Goal: Task Accomplishment & Management: Use online tool/utility

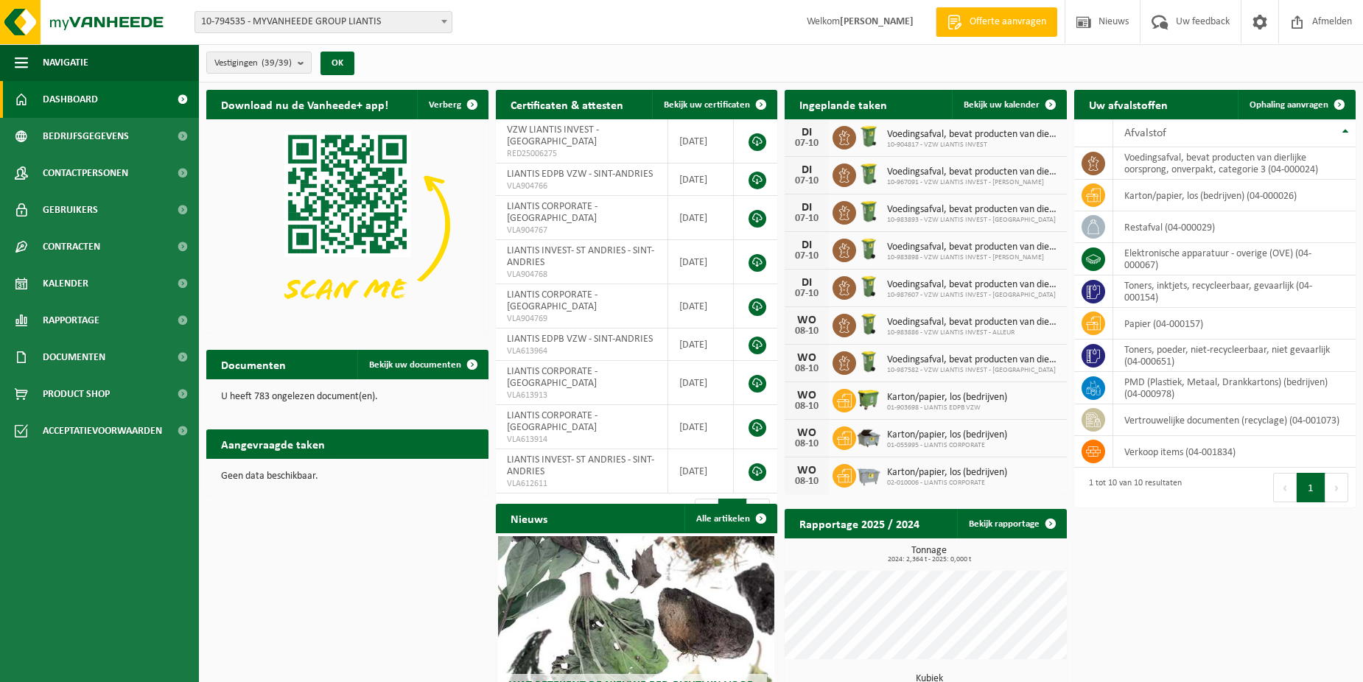
click at [444, 29] on span at bounding box center [444, 21] width 15 height 19
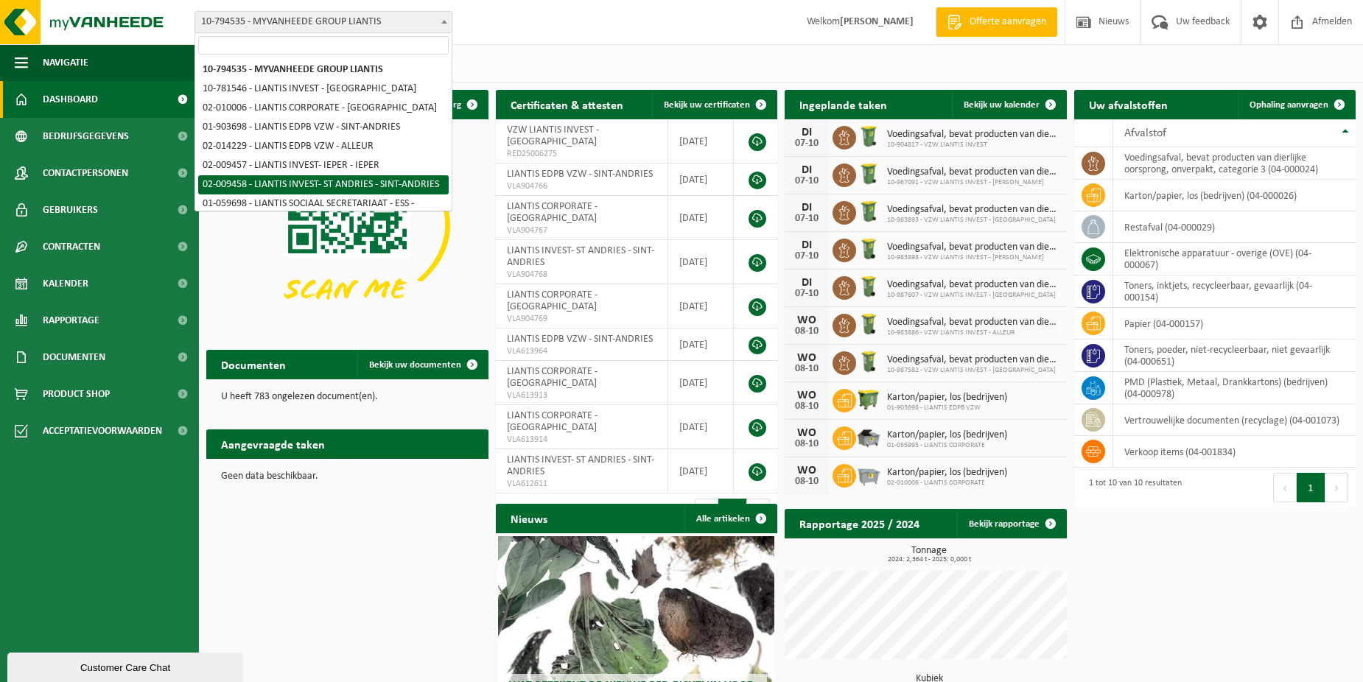
select select "22287"
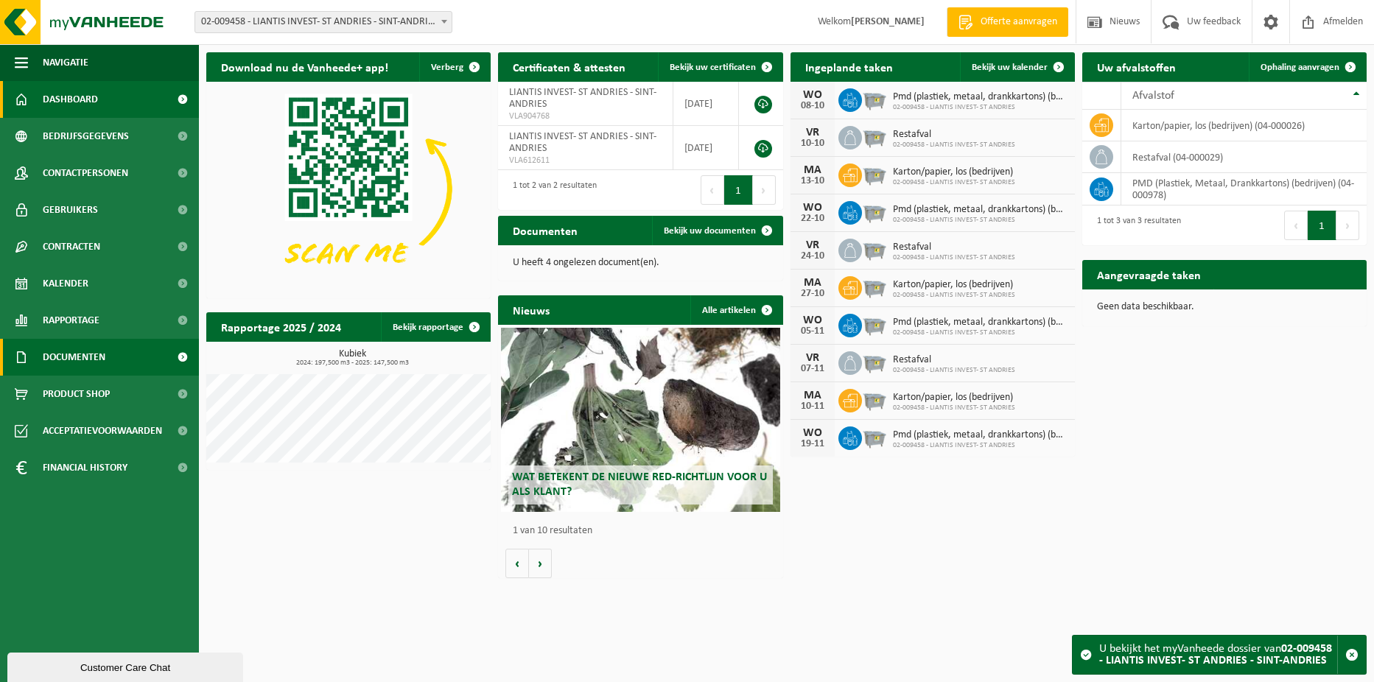
click at [97, 356] on span "Documenten" at bounding box center [74, 357] width 63 height 37
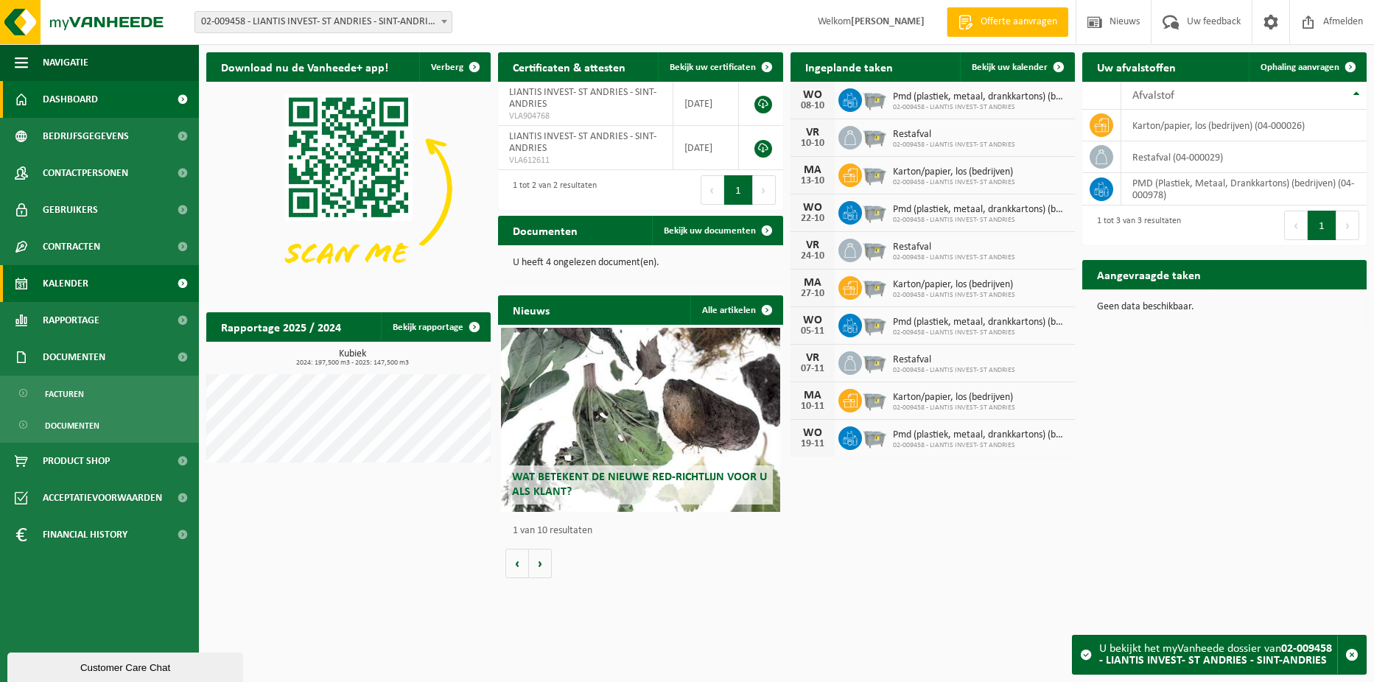
click at [75, 289] on span "Kalender" at bounding box center [66, 283] width 46 height 37
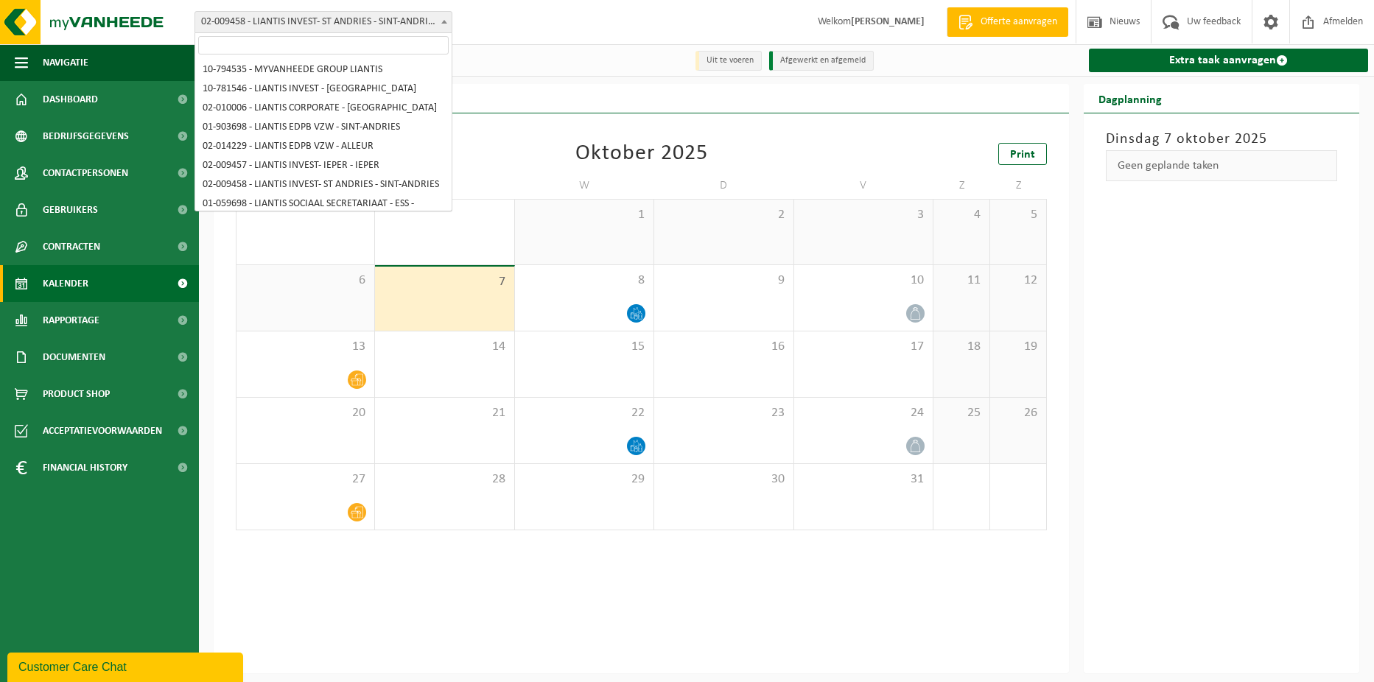
click at [335, 17] on span "02-009458 - LIANTIS INVEST- ST ANDRIES - SINT-ANDRIES" at bounding box center [323, 22] width 256 height 21
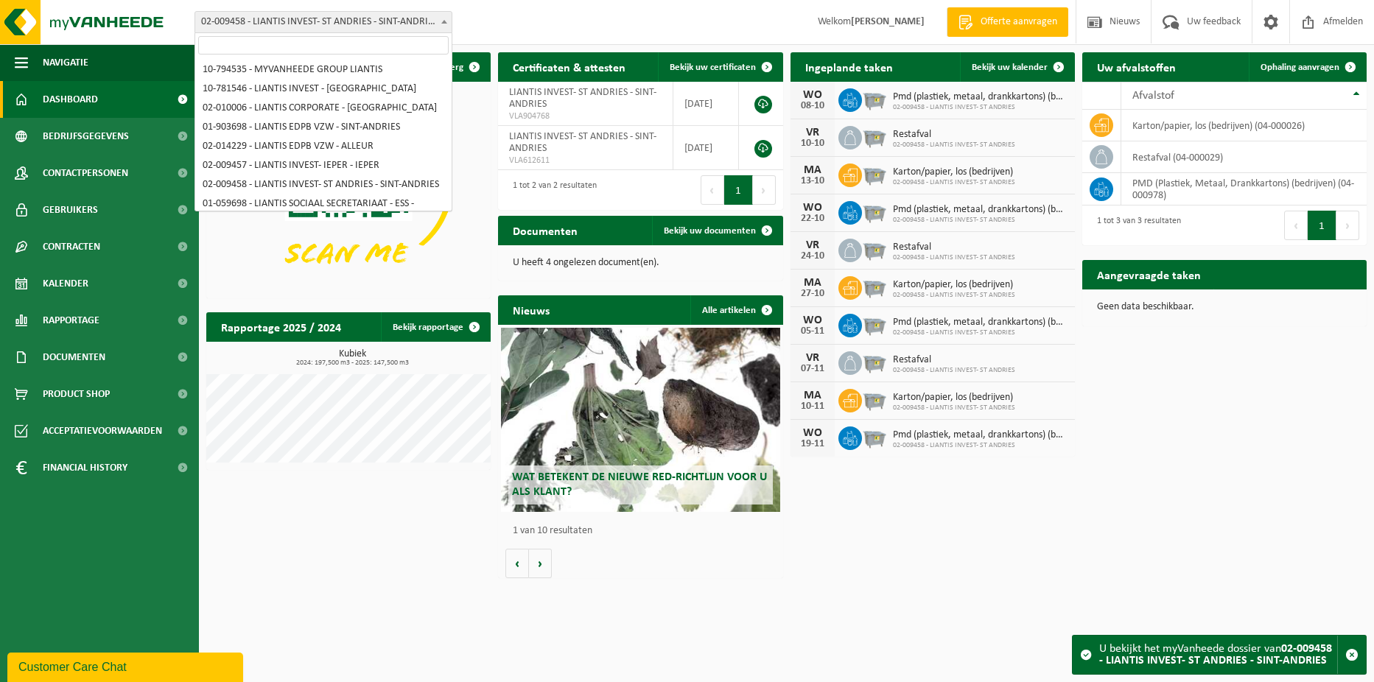
click at [417, 13] on span "02-009458 - LIANTIS INVEST- ST ANDRIES - SINT-ANDRIES" at bounding box center [323, 22] width 256 height 21
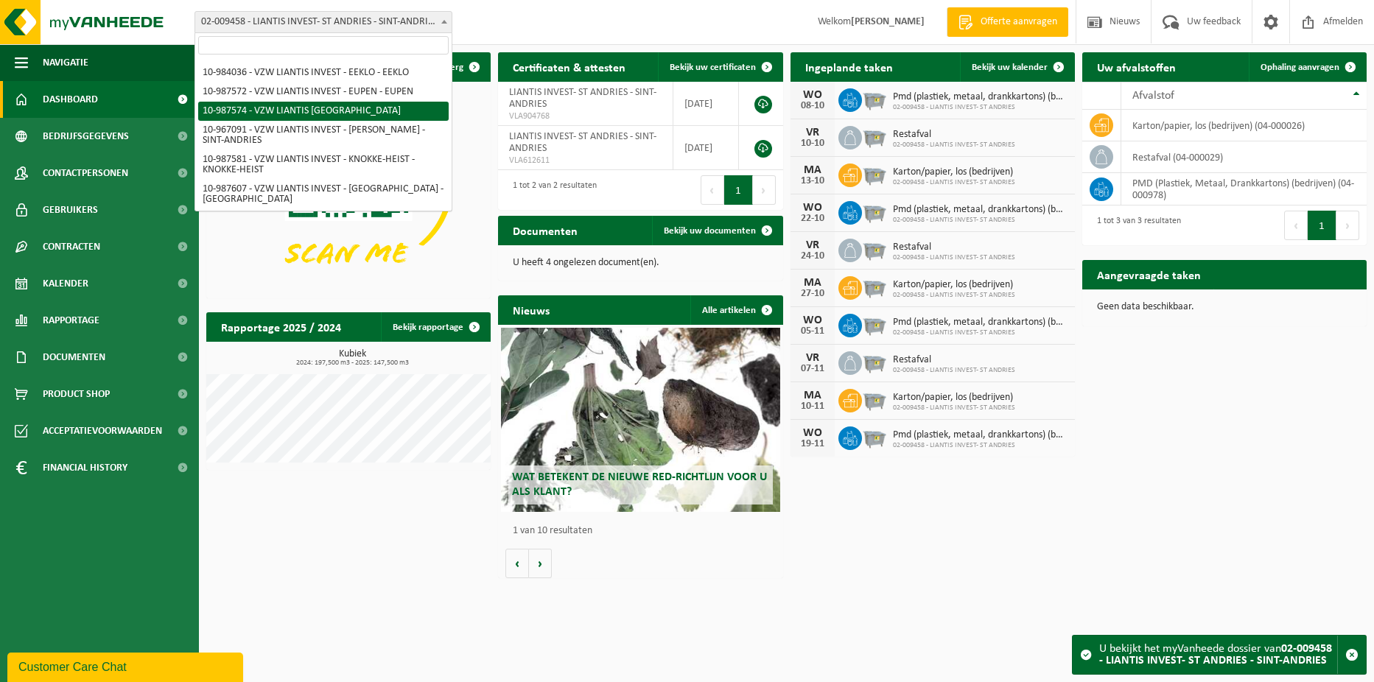
scroll to position [396, 0]
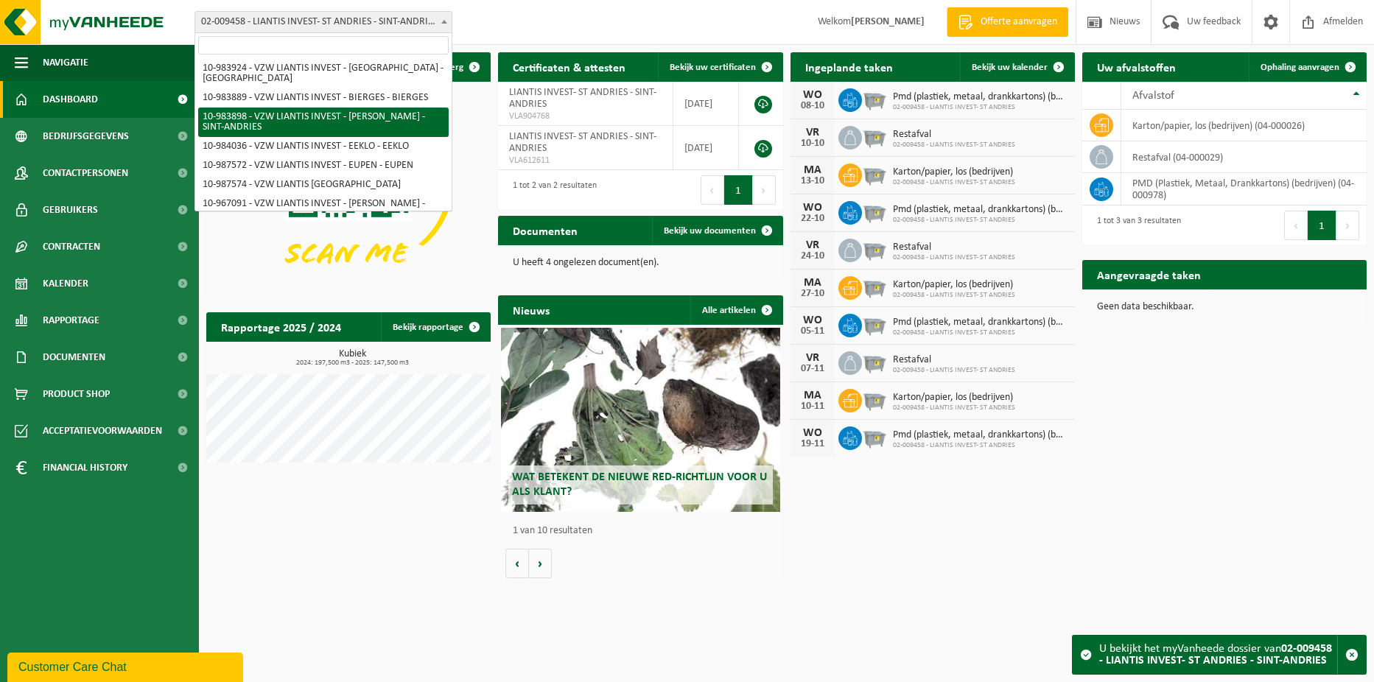
select select "163509"
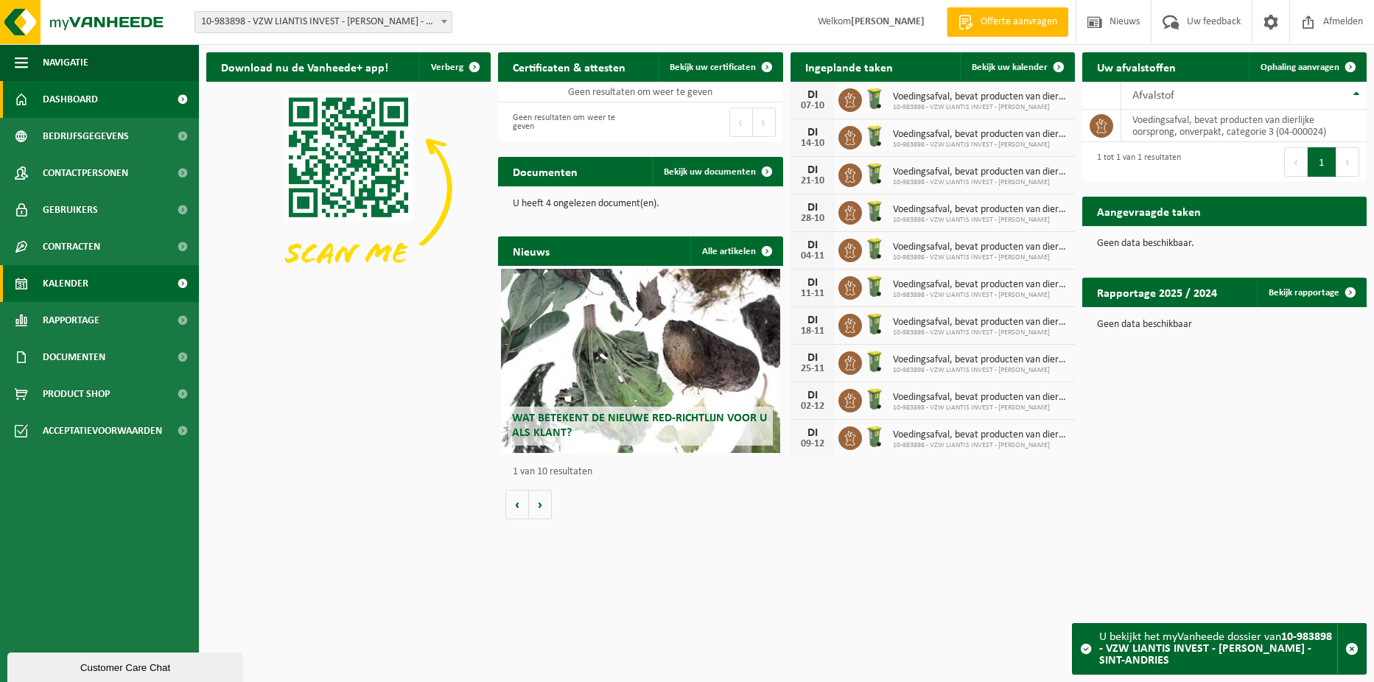
click at [116, 278] on link "Kalender" at bounding box center [99, 283] width 199 height 37
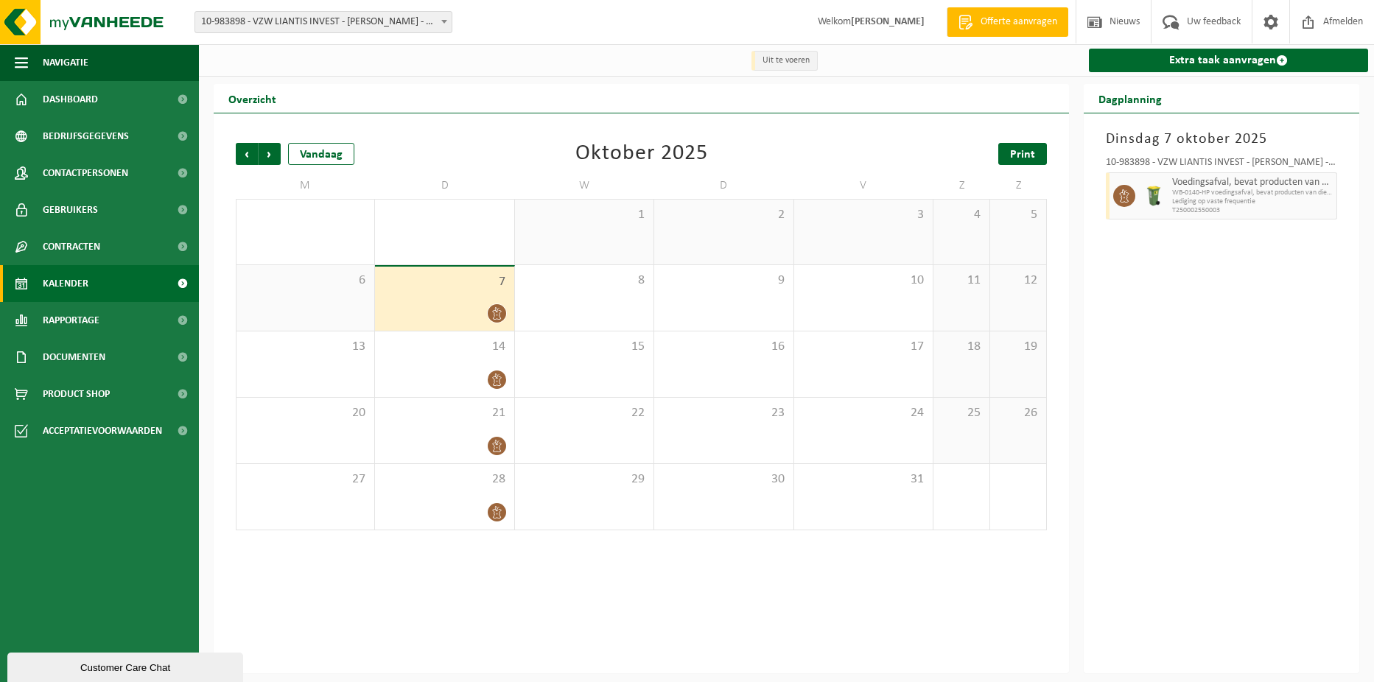
click at [1019, 153] on span "Print" at bounding box center [1022, 155] width 25 height 12
click at [272, 156] on span "Volgende" at bounding box center [270, 154] width 22 height 22
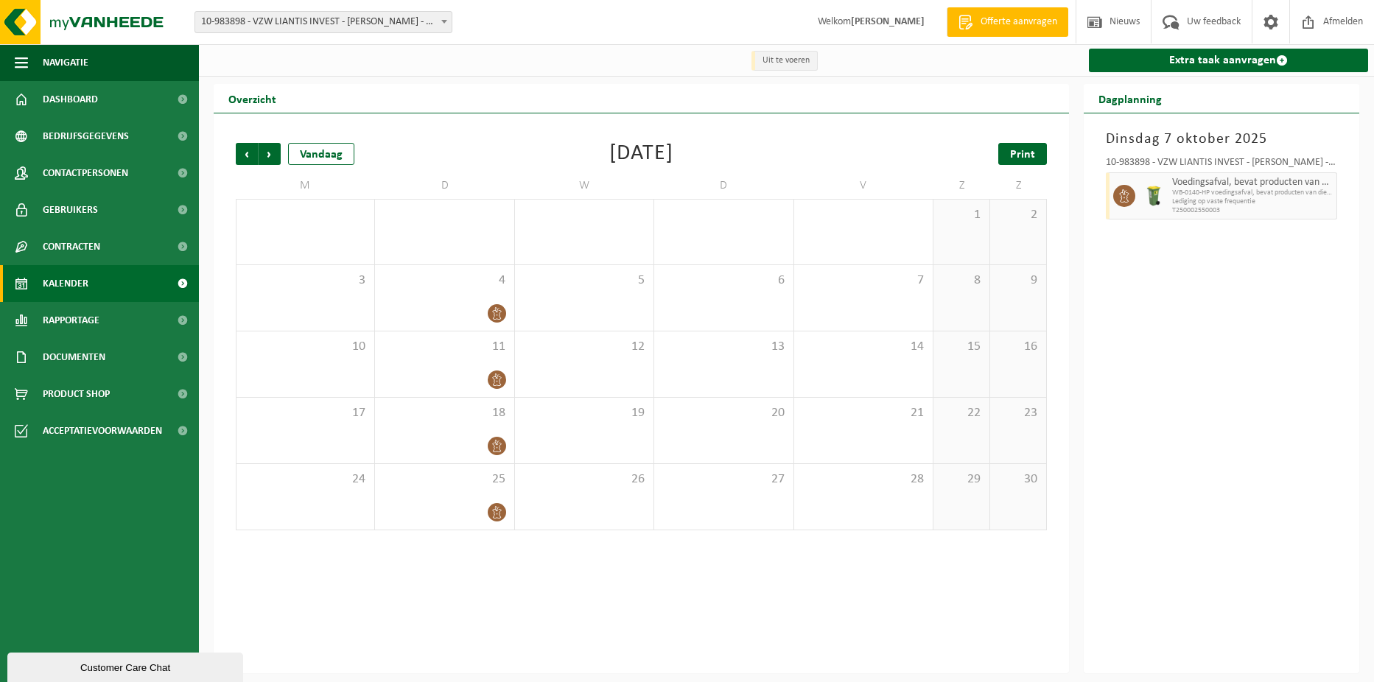
click at [1018, 160] on span "Print" at bounding box center [1022, 155] width 25 height 12
click at [275, 154] on span "Volgende" at bounding box center [270, 154] width 22 height 22
click at [1031, 149] on span "Print" at bounding box center [1022, 155] width 25 height 12
